Goal: Transaction & Acquisition: Download file/media

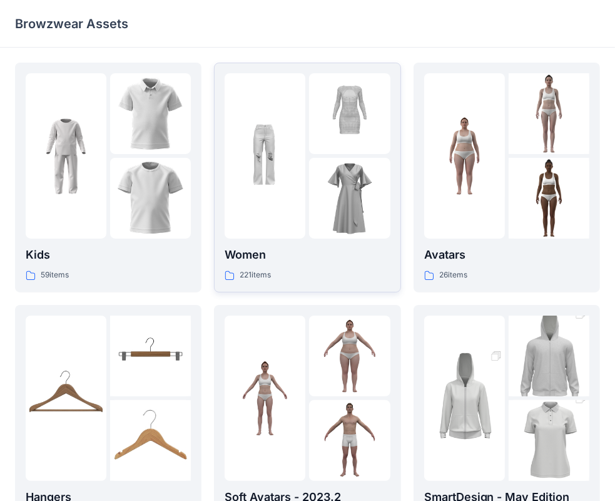
click at [272, 258] on p "Women" at bounding box center [307, 255] width 165 height 18
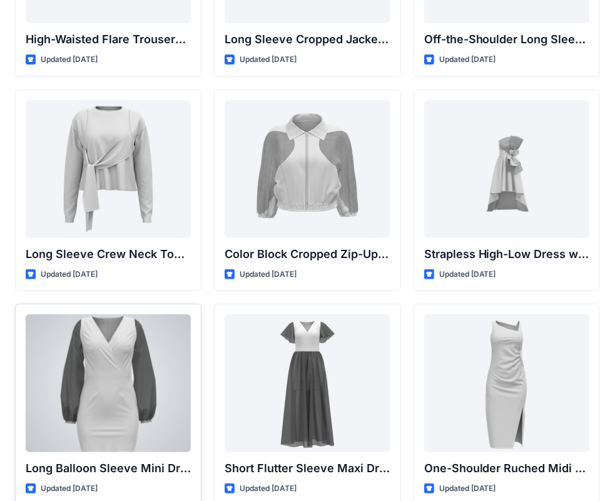
scroll to position [466, 0]
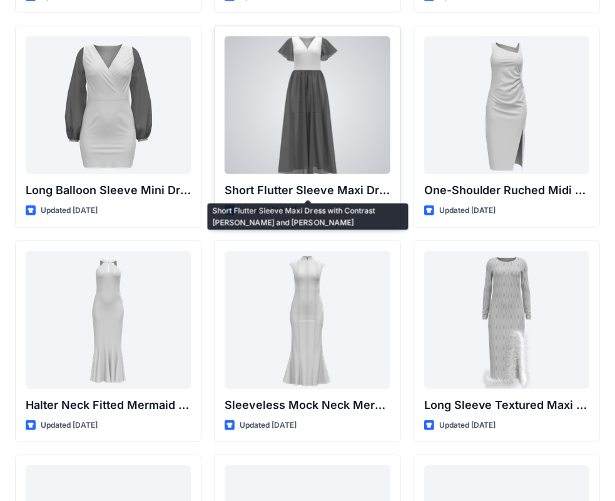
click at [292, 185] on p "Short Flutter Sleeve Maxi Dress with Contrast [PERSON_NAME] and [PERSON_NAME]" at bounding box center [307, 191] width 165 height 18
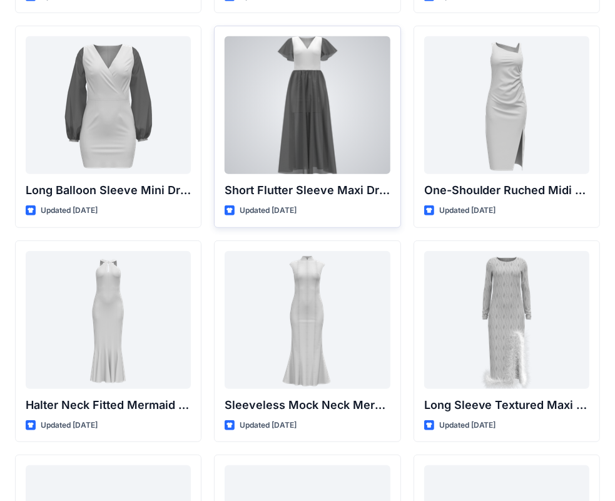
click at [289, 193] on p "Short Flutter Sleeve Maxi Dress with Contrast [PERSON_NAME] and [PERSON_NAME]" at bounding box center [307, 191] width 165 height 18
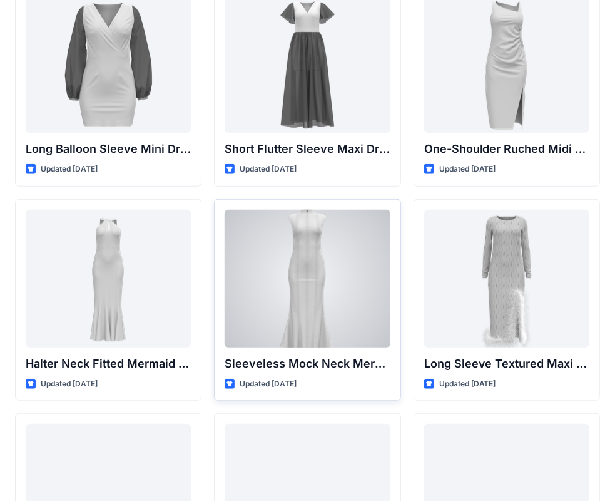
scroll to position [528, 0]
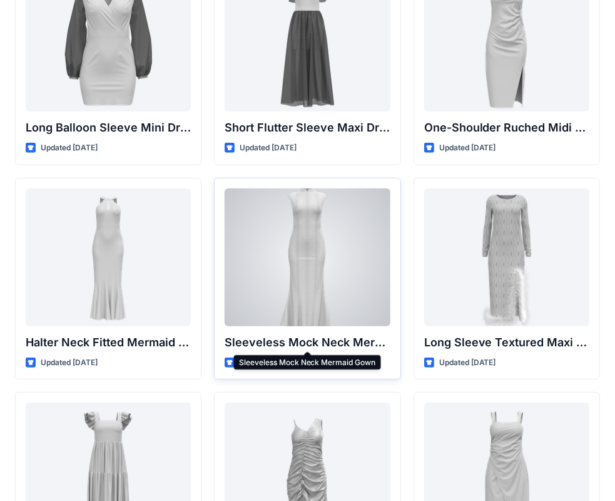
click at [295, 336] on p "Sleeveless Mock Neck Mermaid Gown" at bounding box center [307, 343] width 165 height 18
click at [314, 276] on div at bounding box center [307, 257] width 165 height 138
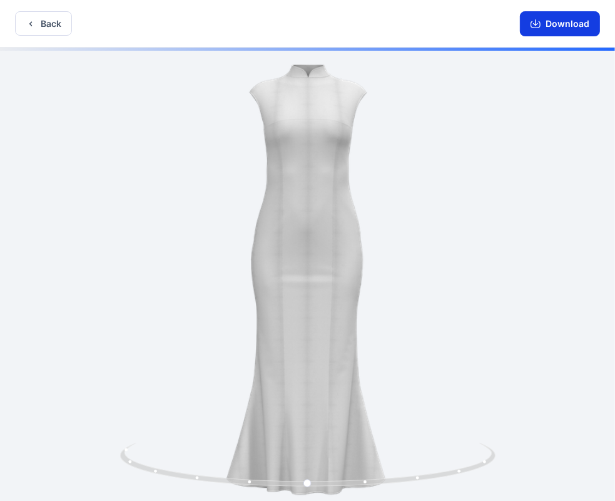
click at [572, 24] on button "Download" at bounding box center [560, 23] width 80 height 25
click at [566, 25] on button "Download" at bounding box center [560, 23] width 80 height 25
